Goal: Transaction & Acquisition: Purchase product/service

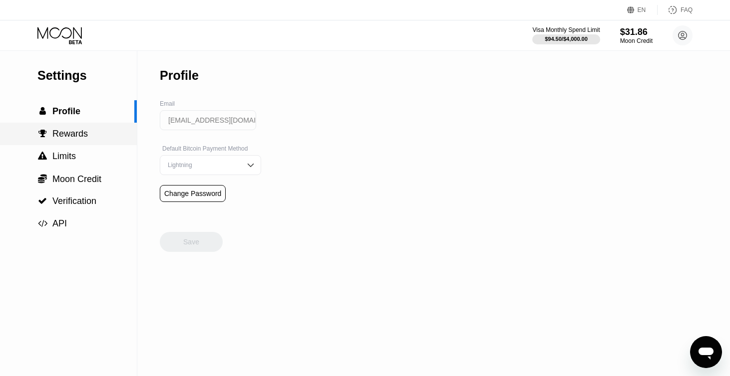
click at [88, 136] on div " Rewards" at bounding box center [68, 134] width 137 height 10
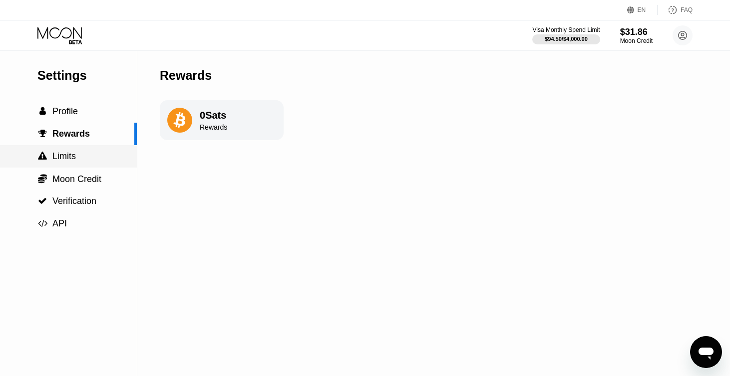
click at [76, 154] on div " Limits" at bounding box center [68, 156] width 137 height 10
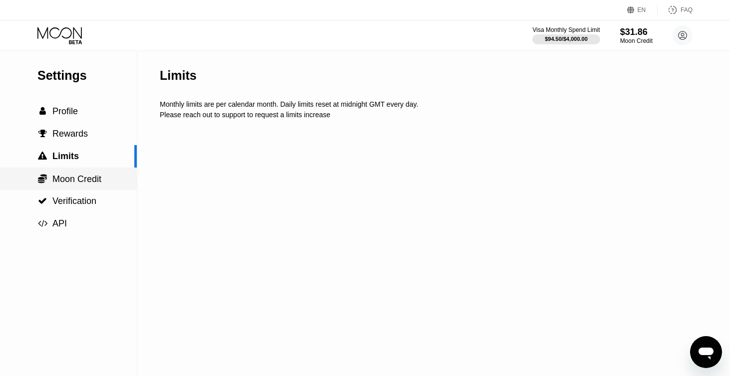
click at [86, 172] on div " Moon Credit" at bounding box center [68, 179] width 137 height 22
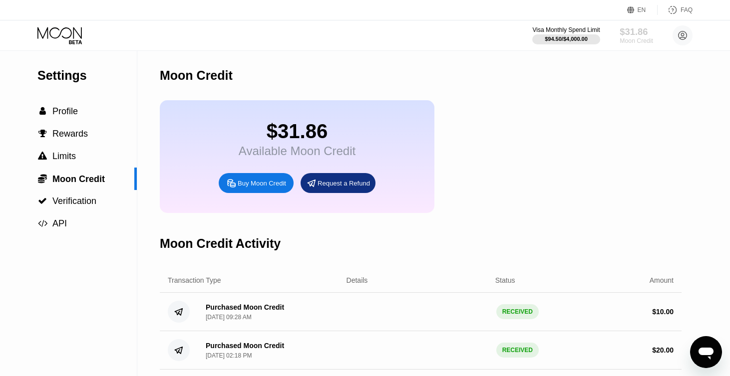
click at [630, 39] on div "Moon Credit" at bounding box center [636, 40] width 33 height 7
click at [280, 185] on div "Buy Moon Credit" at bounding box center [262, 183] width 48 height 8
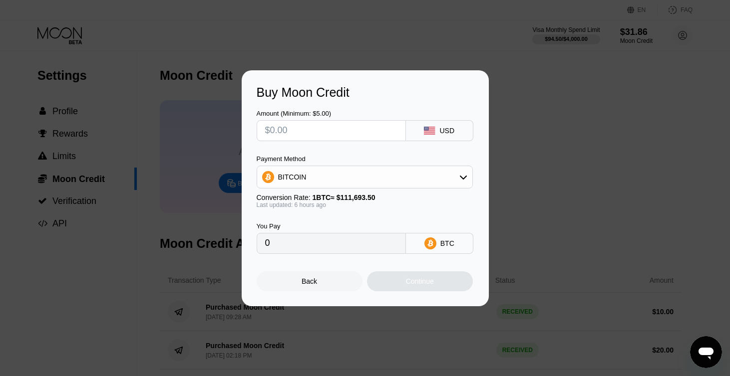
click at [339, 139] on input "text" at bounding box center [331, 131] width 132 height 20
type input "$9"
type input "0.00008113"
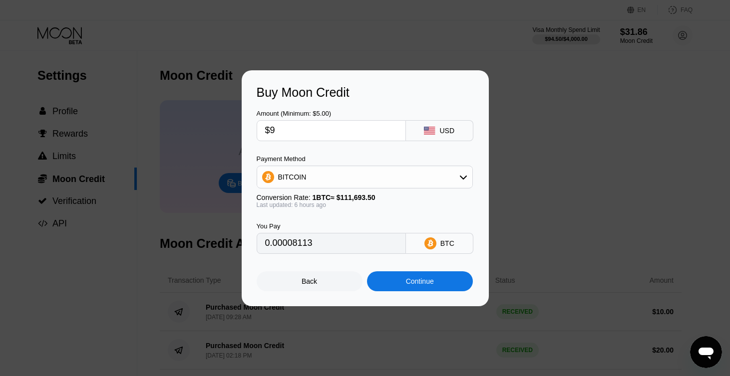
type input "$9"
click at [388, 279] on div "Continue" at bounding box center [420, 282] width 106 height 20
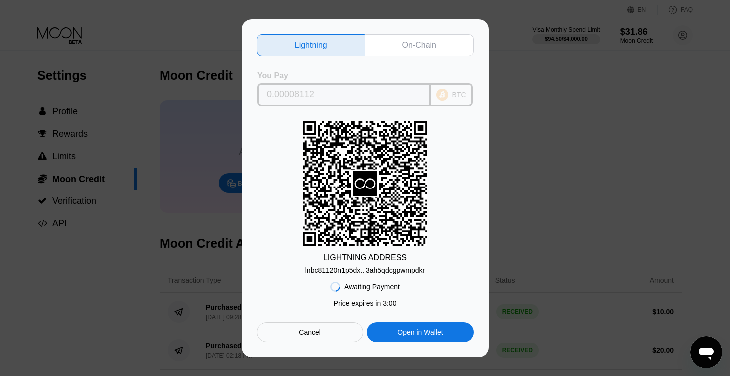
click at [433, 100] on div "BTC" at bounding box center [452, 94] width 42 height 23
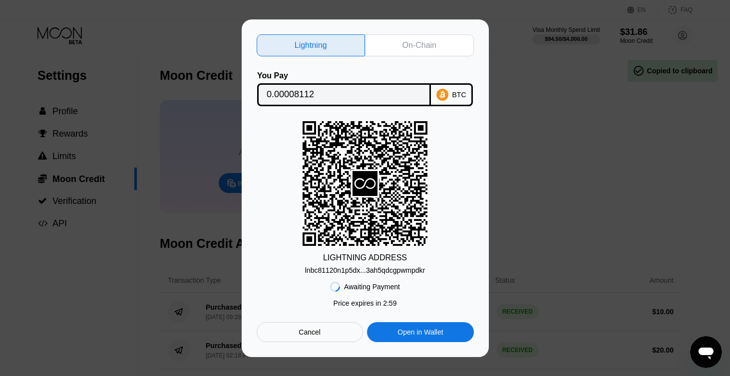
click at [430, 58] on div "Lightning On-Chain You Pay 0.00008112 BTC LIGHTNING ADDRESS lnbc81120n1p5dx...3…" at bounding box center [365, 188] width 217 height 308
click at [430, 51] on div "On-Chain" at bounding box center [419, 45] width 109 height 22
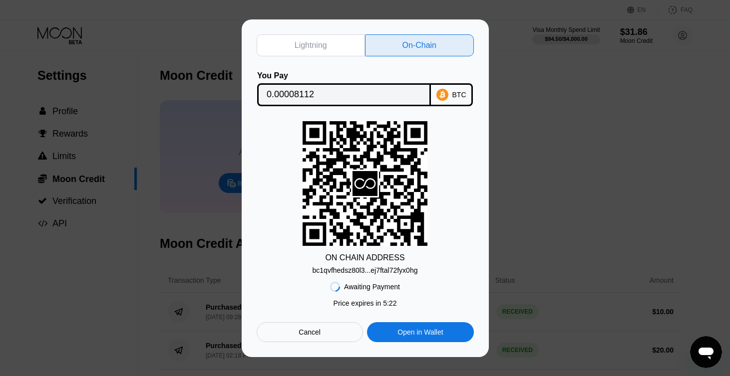
click at [324, 337] on div "Cancel" at bounding box center [310, 332] width 106 height 20
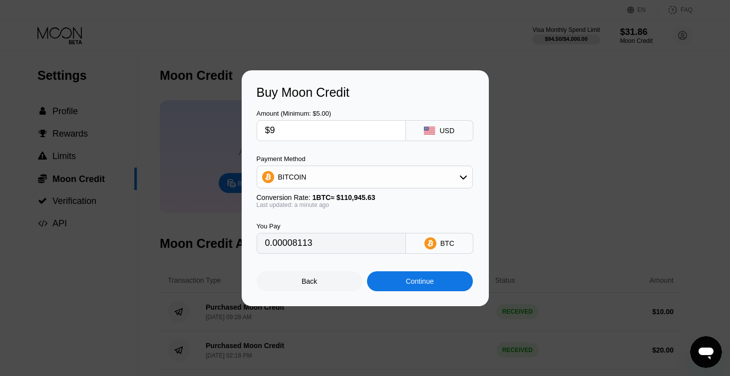
click at [317, 132] on input "$9" at bounding box center [331, 131] width 132 height 20
type input "0"
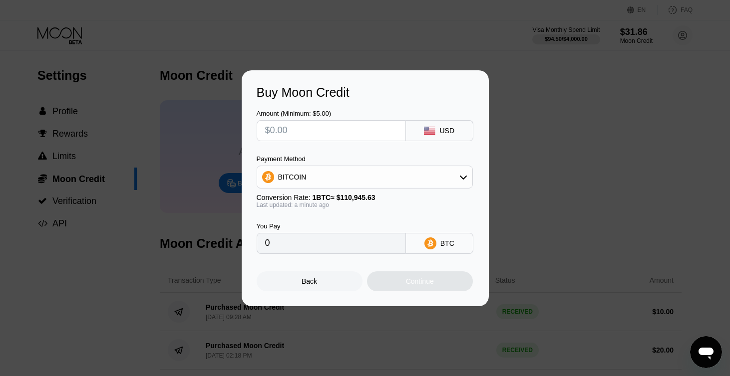
type input "$8"
type input "0.00007211"
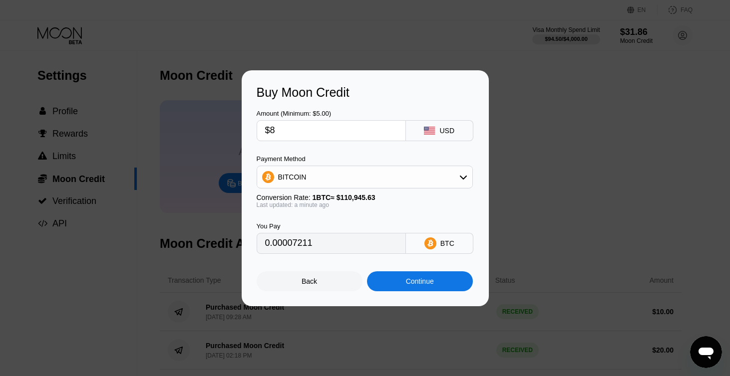
type input "$8"
click at [377, 270] on div "Back Continue" at bounding box center [365, 272] width 217 height 37
click at [387, 279] on div "Continue" at bounding box center [420, 282] width 106 height 20
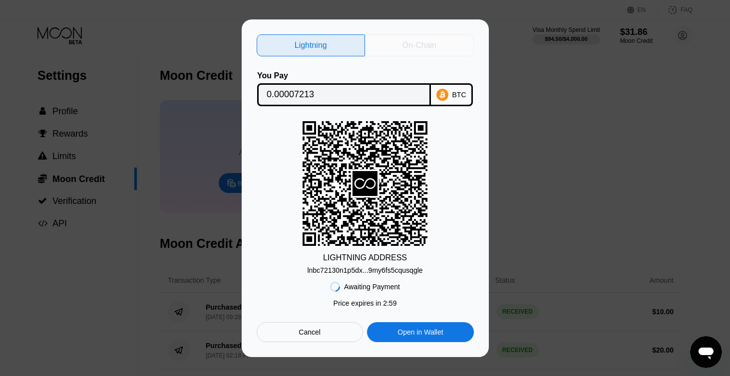
click at [434, 51] on div "On-Chain" at bounding box center [419, 45] width 109 height 22
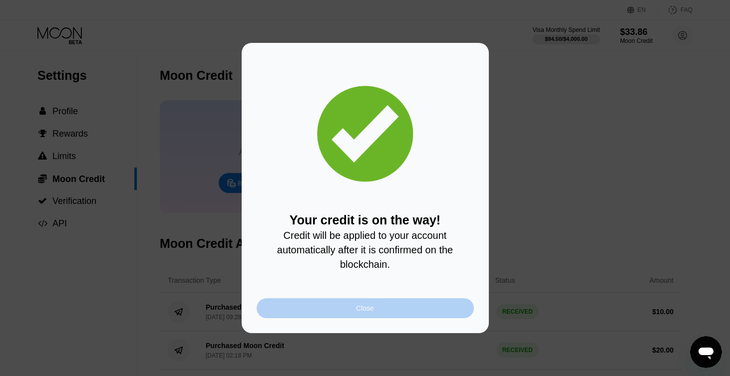
click at [349, 304] on div "Close" at bounding box center [365, 309] width 217 height 20
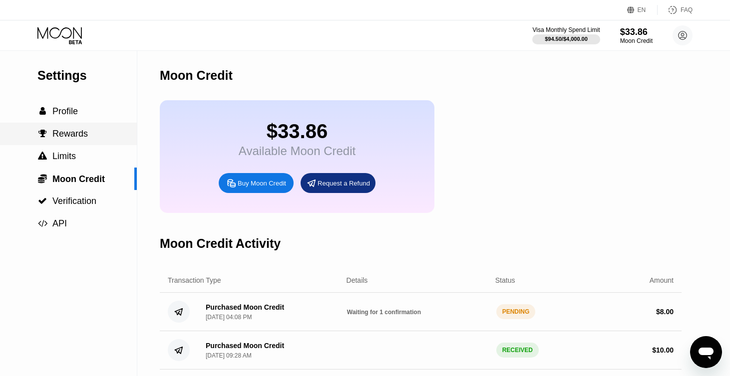
click at [76, 135] on span "Rewards" at bounding box center [69, 134] width 35 height 10
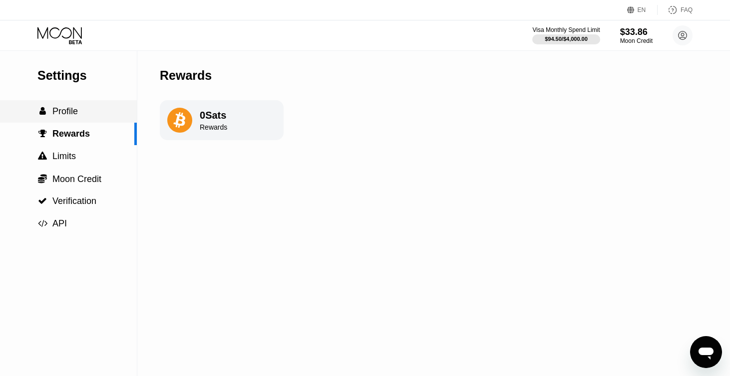
click at [76, 105] on div " Profile" at bounding box center [68, 111] width 137 height 22
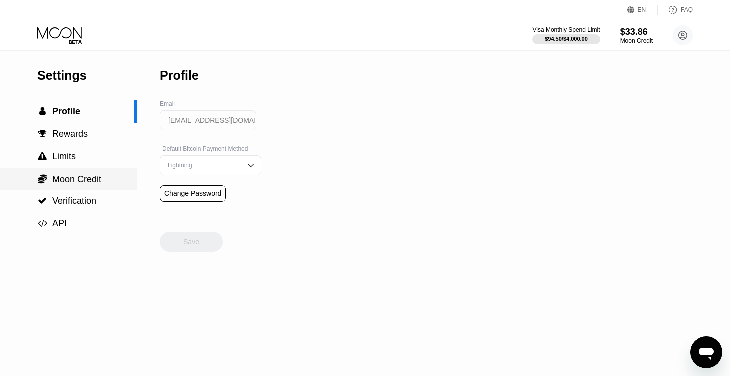
click at [85, 174] on span "Moon Credit" at bounding box center [76, 179] width 49 height 10
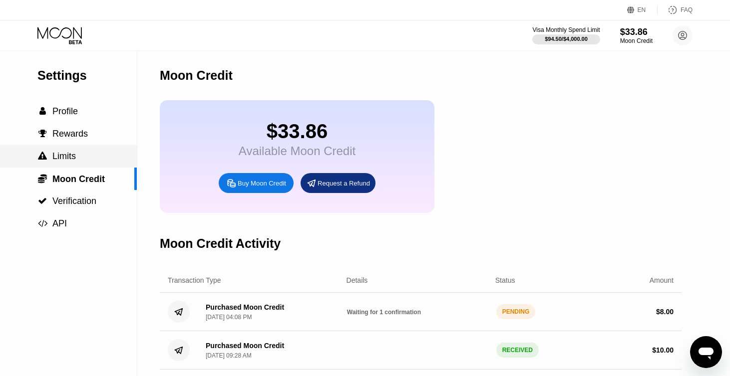
click at [84, 155] on div " Limits" at bounding box center [68, 156] width 137 height 10
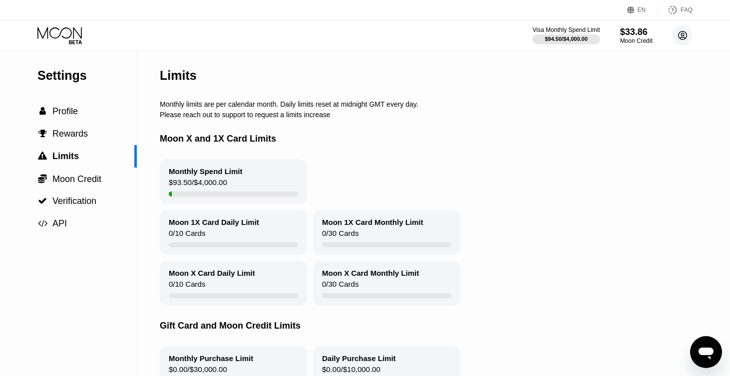
click at [681, 34] on circle at bounding box center [682, 35] width 20 height 20
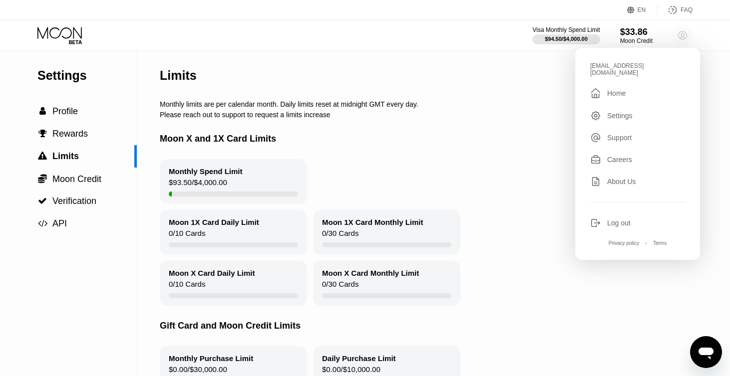
click at [681, 32] on icon at bounding box center [682, 35] width 20 height 20
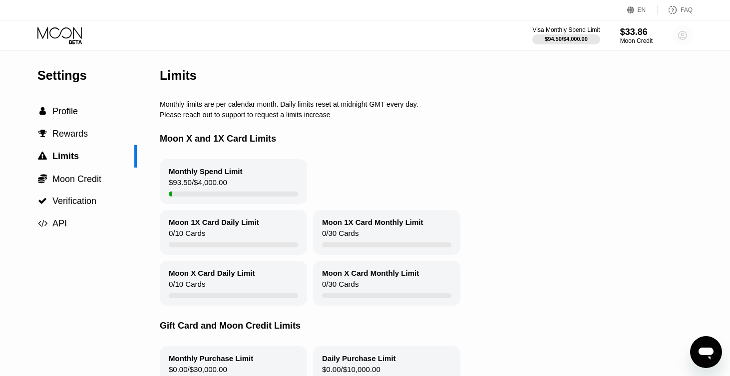
click at [684, 39] on circle at bounding box center [682, 35] width 20 height 20
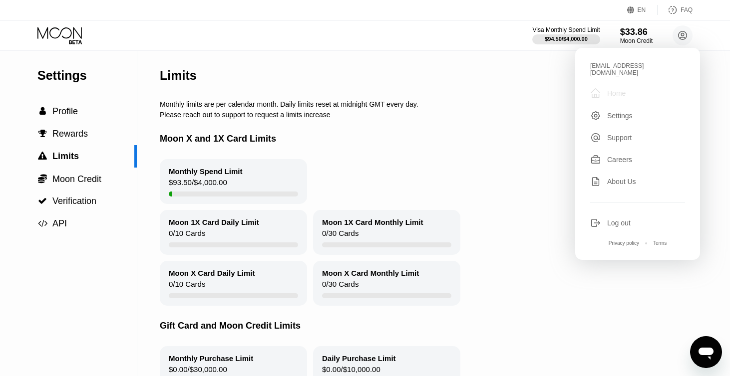
click at [620, 89] on div "Home" at bounding box center [616, 93] width 18 height 8
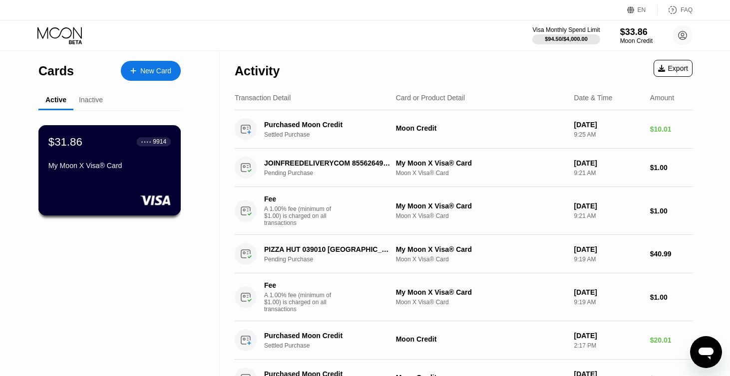
click at [168, 143] on div "● ● ● ● 9914" at bounding box center [154, 141] width 34 height 9
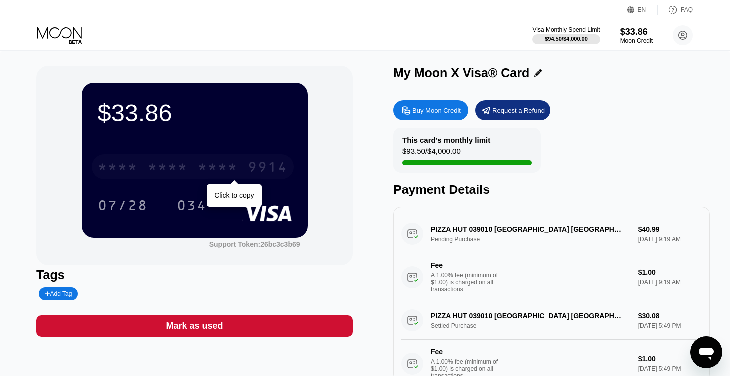
click at [266, 165] on div "9914" at bounding box center [268, 168] width 40 height 16
